Goal: Find specific page/section: Find specific page/section

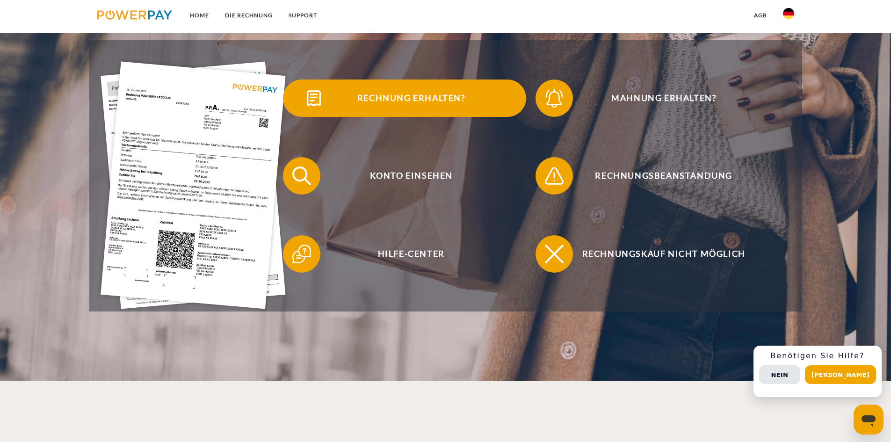
scroll to position [234, 0]
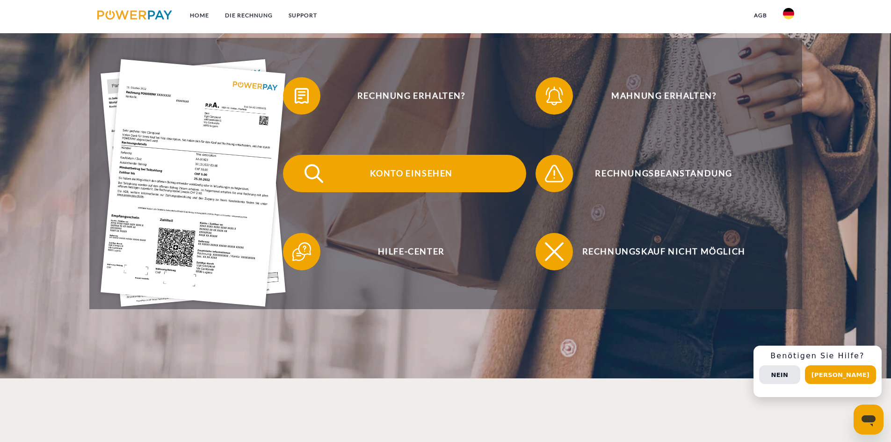
click at [418, 180] on span "Konto einsehen" at bounding box center [410, 173] width 229 height 37
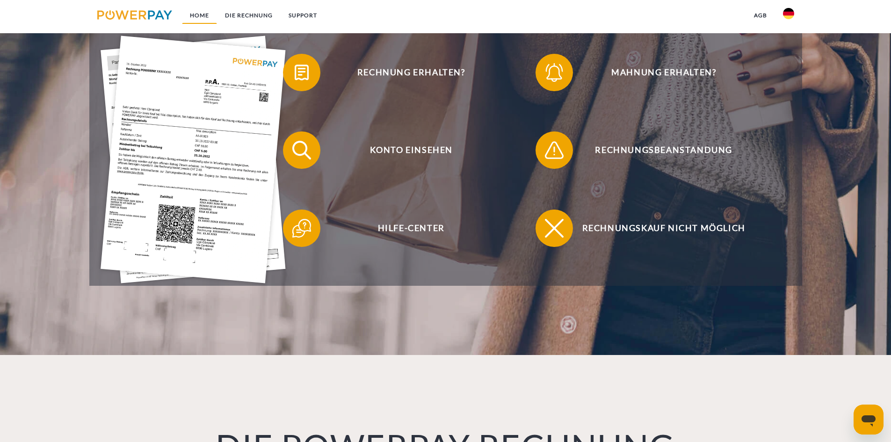
click at [206, 18] on link "Home" at bounding box center [199, 15] width 35 height 17
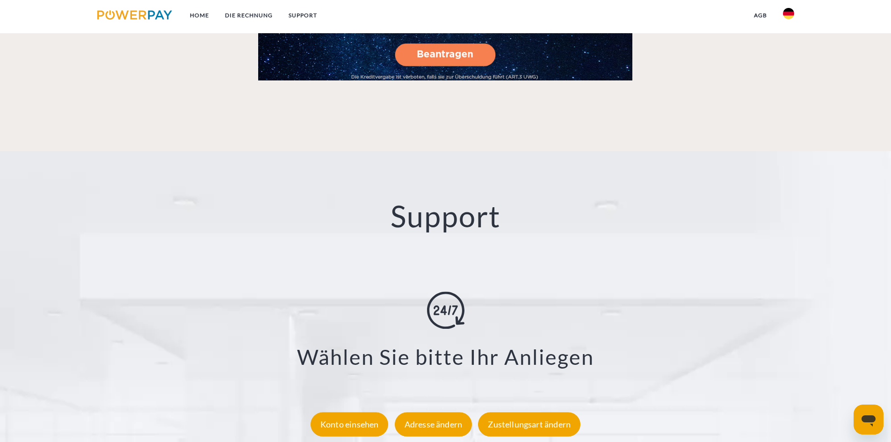
scroll to position [1543, 0]
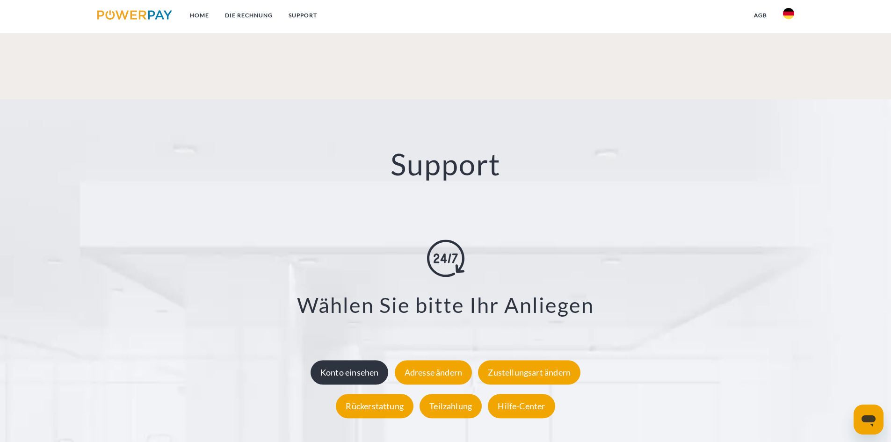
click at [340, 368] on div "Konto einsehen" at bounding box center [349, 372] width 78 height 24
